Goal: Find specific page/section

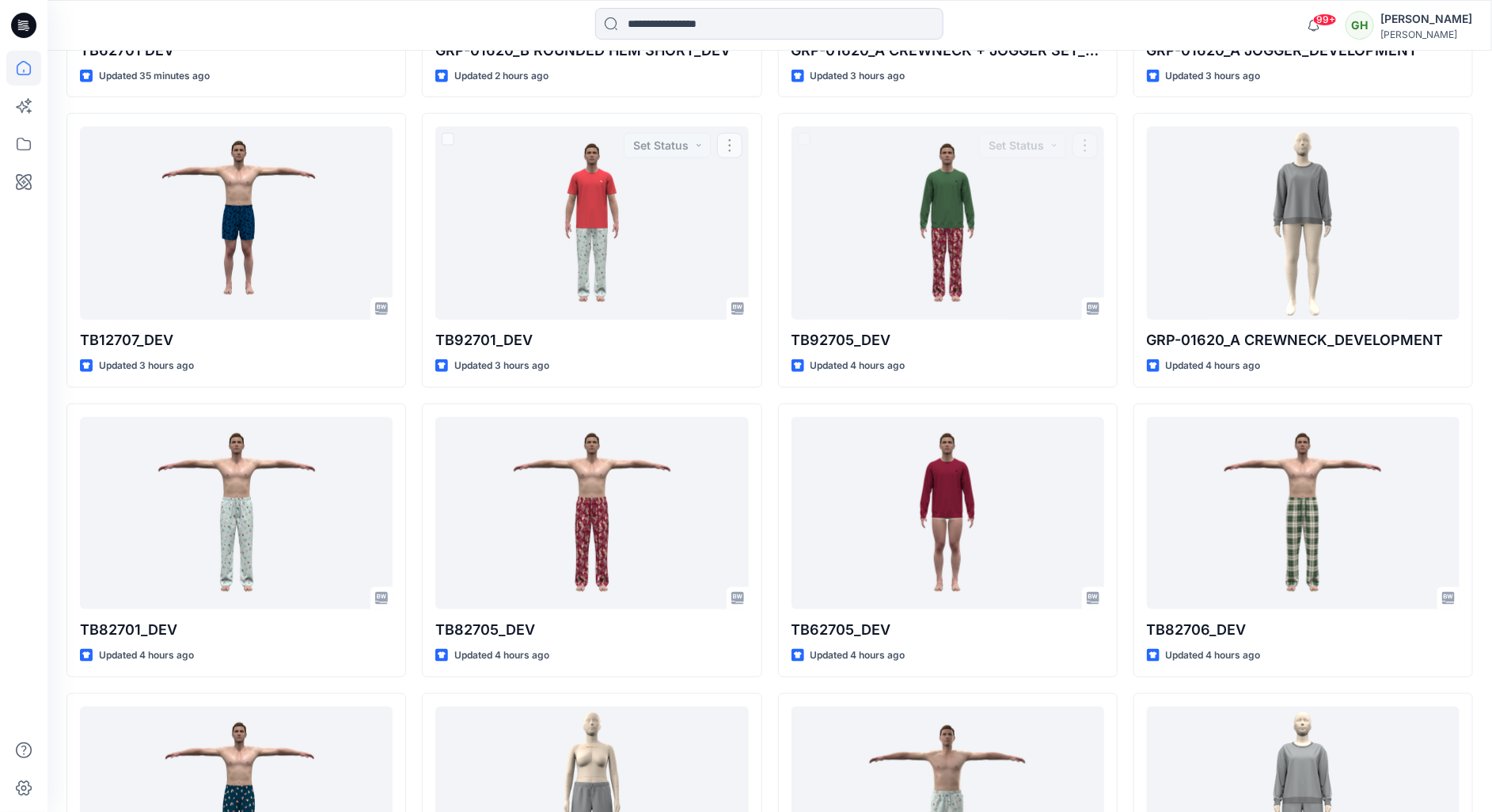
scroll to position [659, 0]
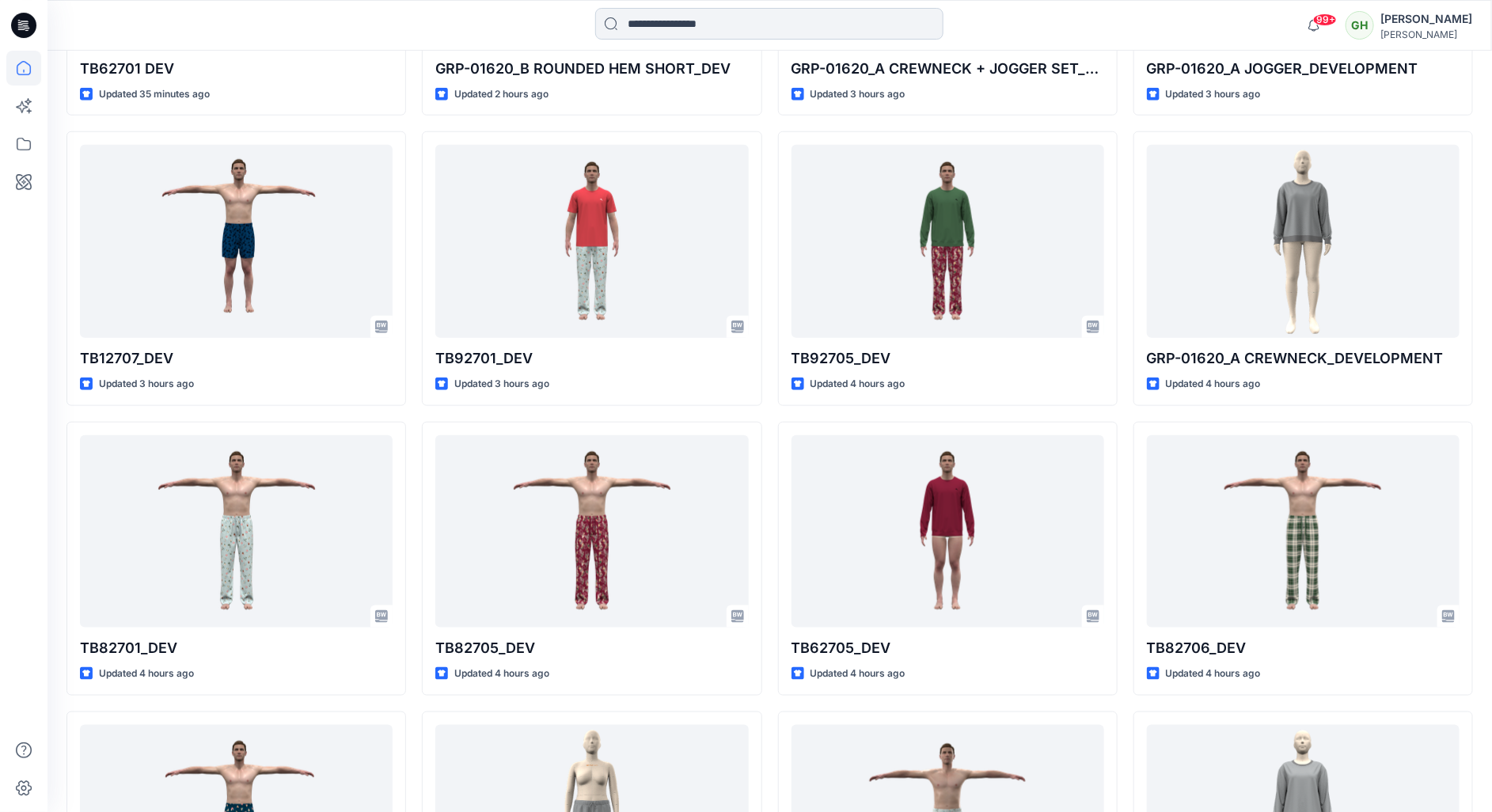
click at [734, 10] on input at bounding box center [769, 23] width 349 height 32
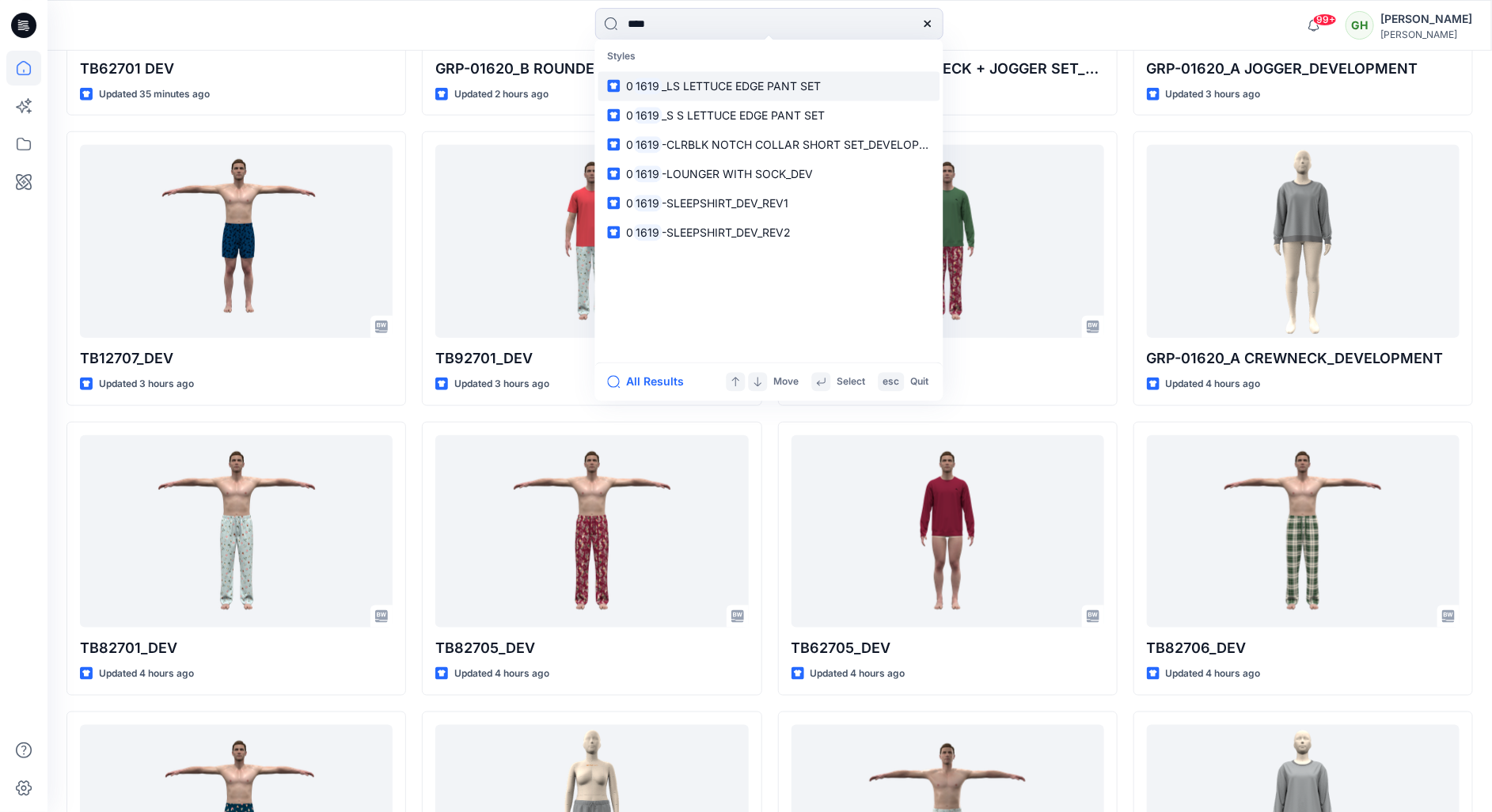
type input "****"
click at [743, 79] on span "_LS LETTUCE EDGE PANT SET" at bounding box center [741, 86] width 159 height 13
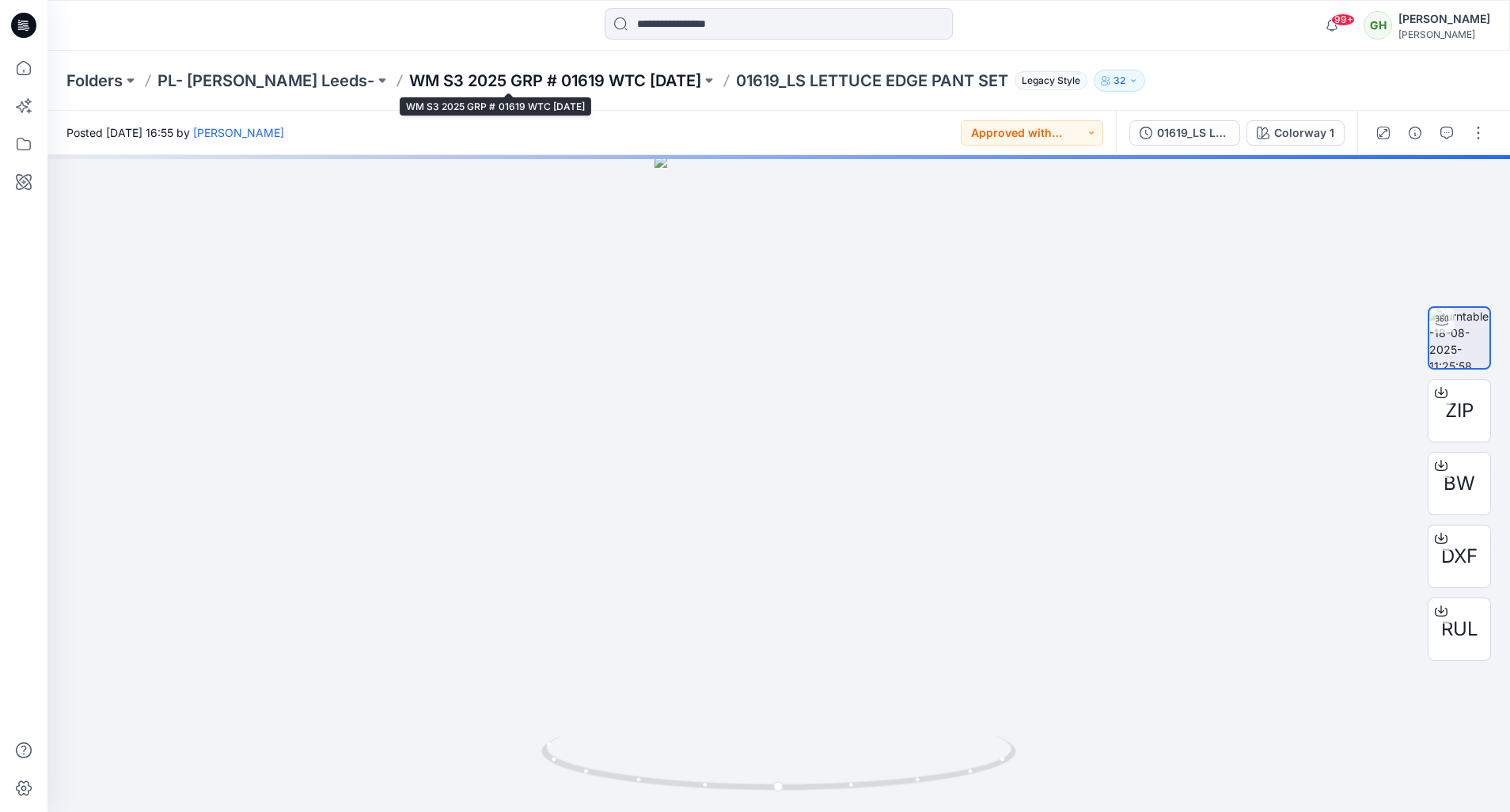
click at [434, 77] on p "WM S3 2025 GRP # 01619 WTC [DATE]" at bounding box center [555, 81] width 292 height 22
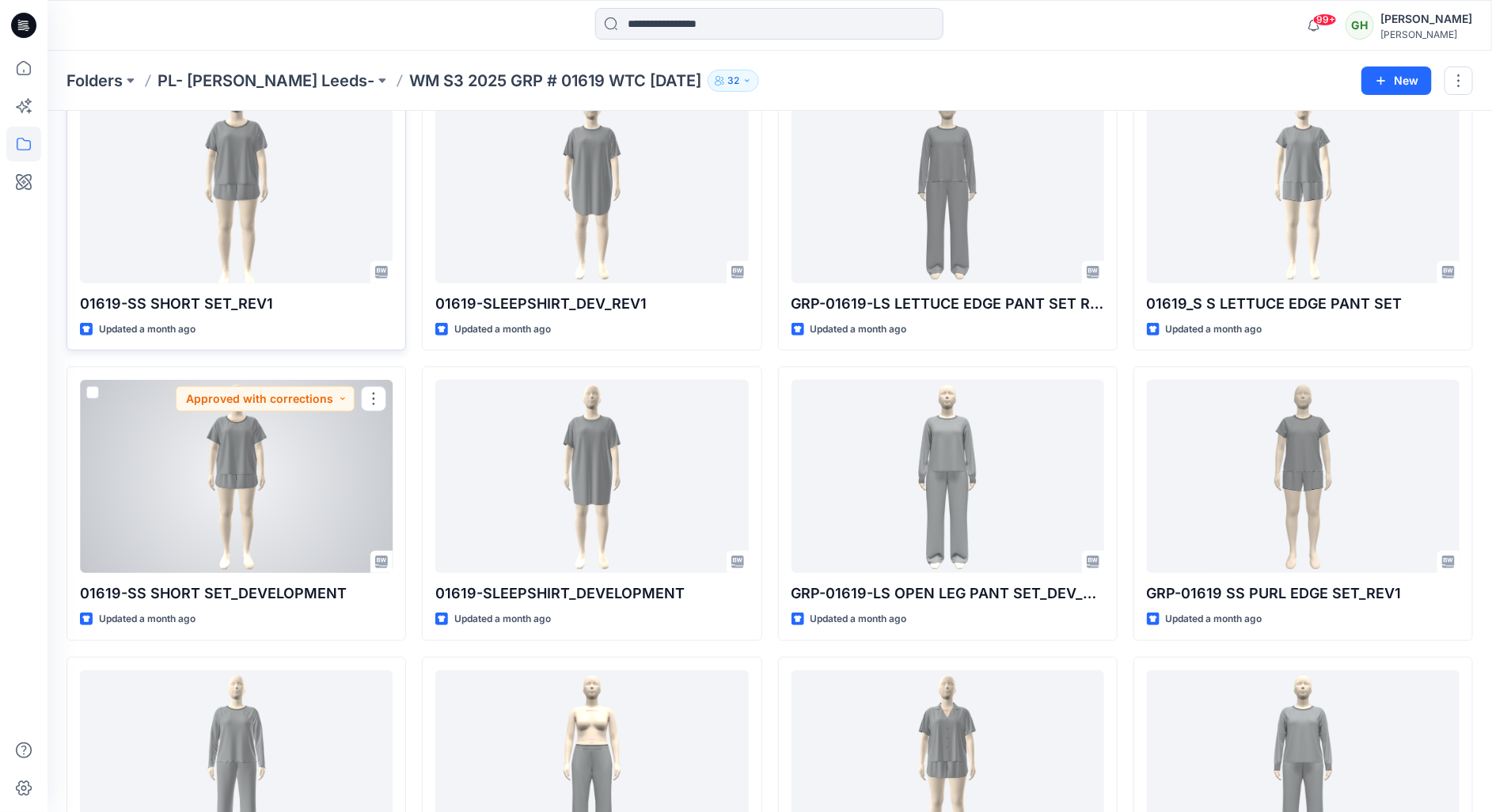
scroll to position [530, 0]
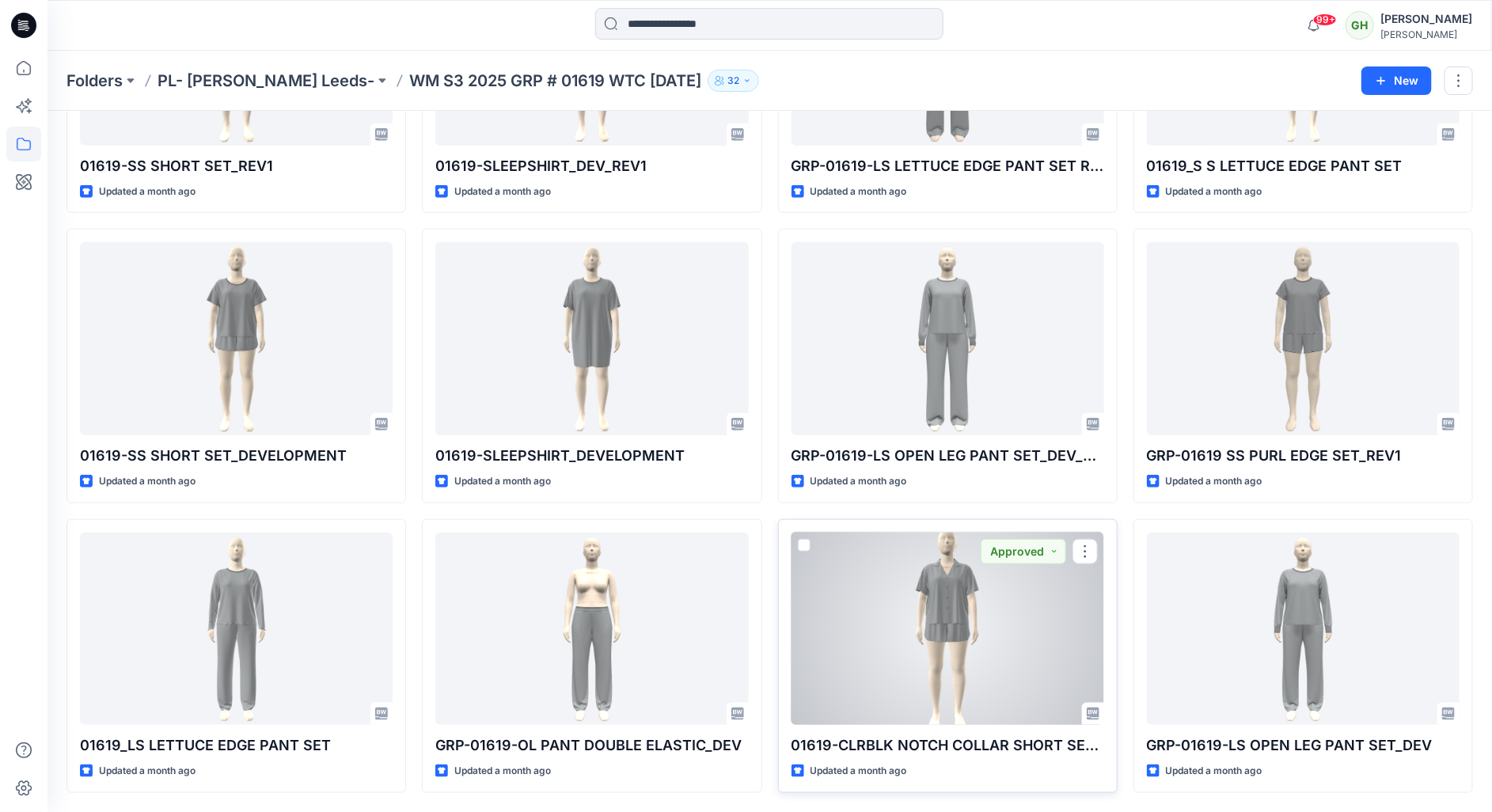
click at [971, 577] on div at bounding box center [948, 629] width 312 height 193
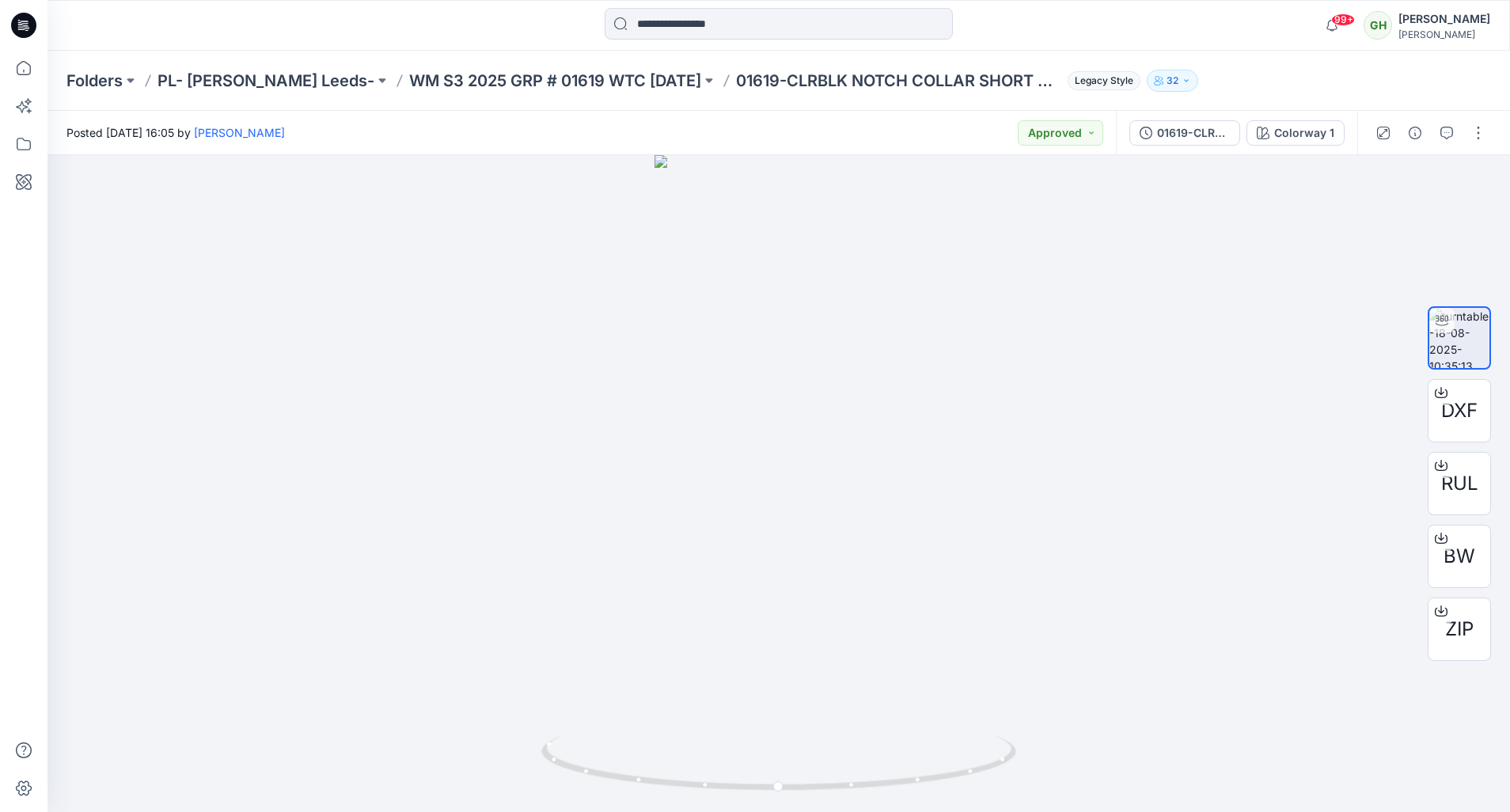
click at [20, 31] on icon at bounding box center [23, 25] width 25 height 25
